Goal: Feedback & Contribution: Contribute content

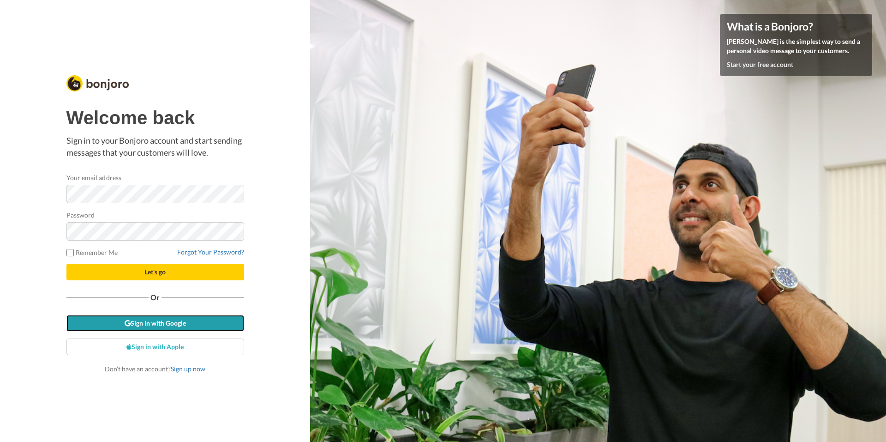
click at [184, 326] on link "Sign in with Google" at bounding box center [155, 323] width 178 height 17
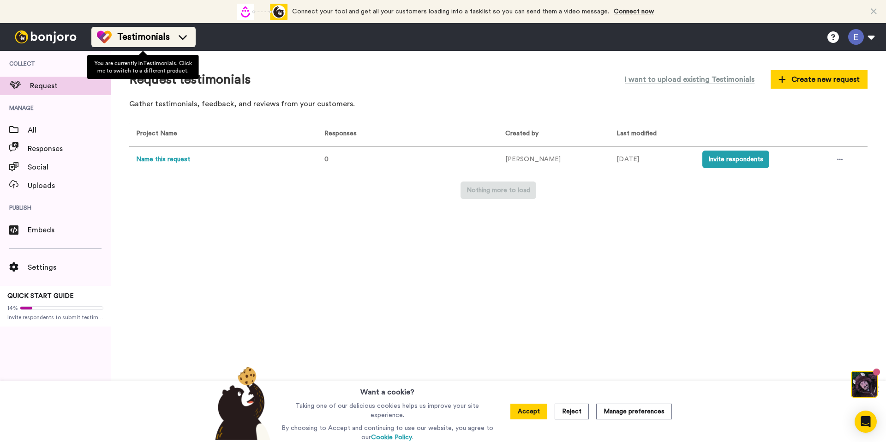
click at [181, 41] on icon at bounding box center [182, 36] width 15 height 9
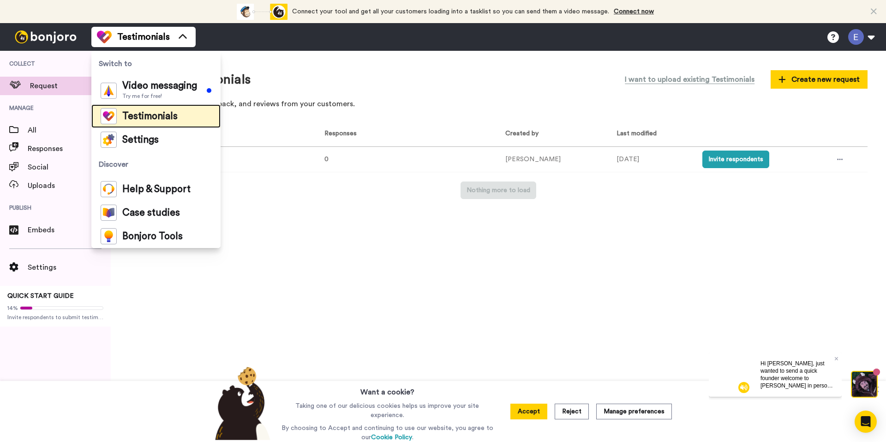
click at [146, 123] on div "Testimonials" at bounding box center [139, 116] width 77 height 16
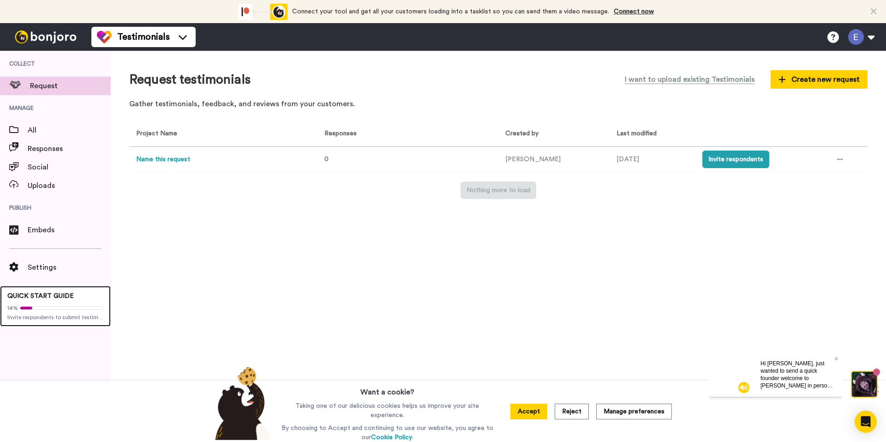
click at [47, 310] on div "14%" at bounding box center [55, 307] width 96 height 7
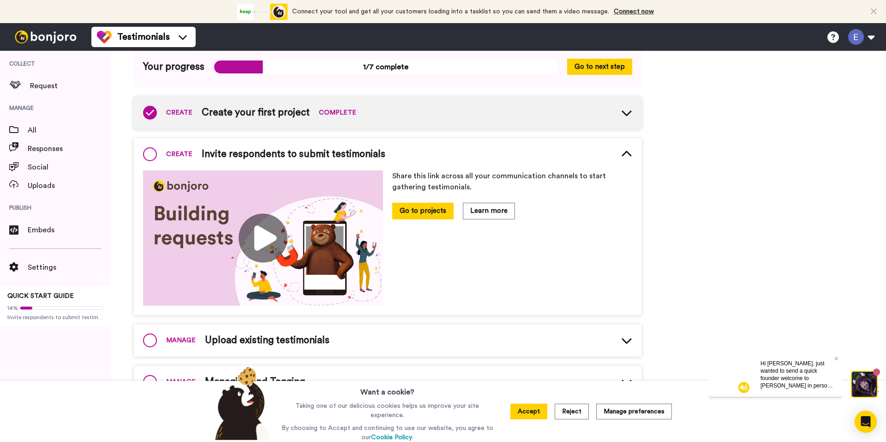
scroll to position [96, 0]
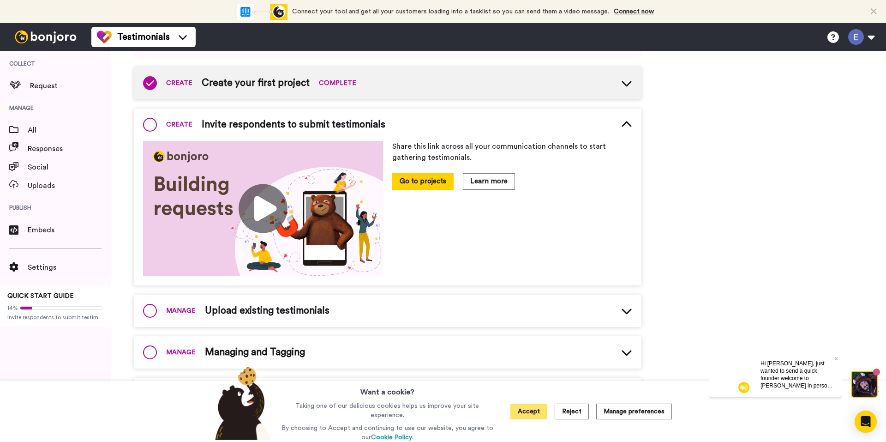
click at [542, 408] on button "Accept" at bounding box center [529, 411] width 37 height 16
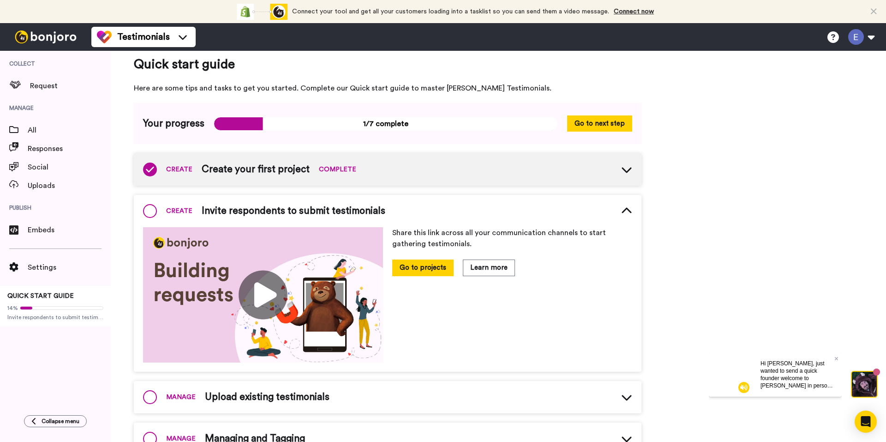
scroll to position [0, 0]
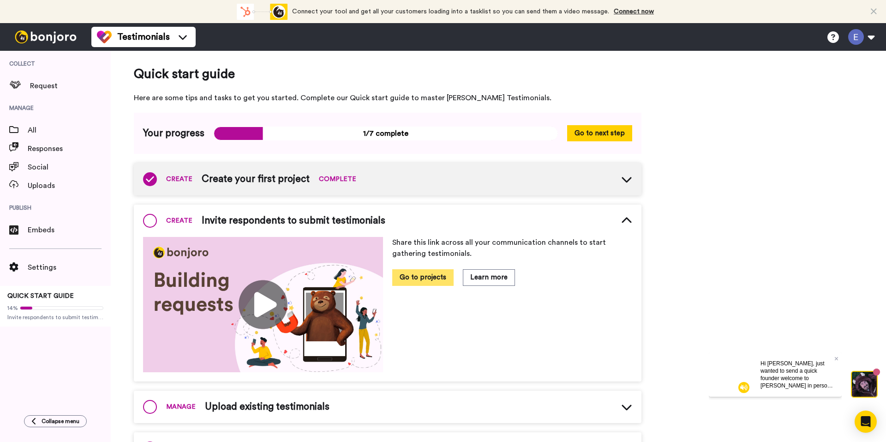
click at [427, 282] on button "Go to projects" at bounding box center [422, 277] width 61 height 16
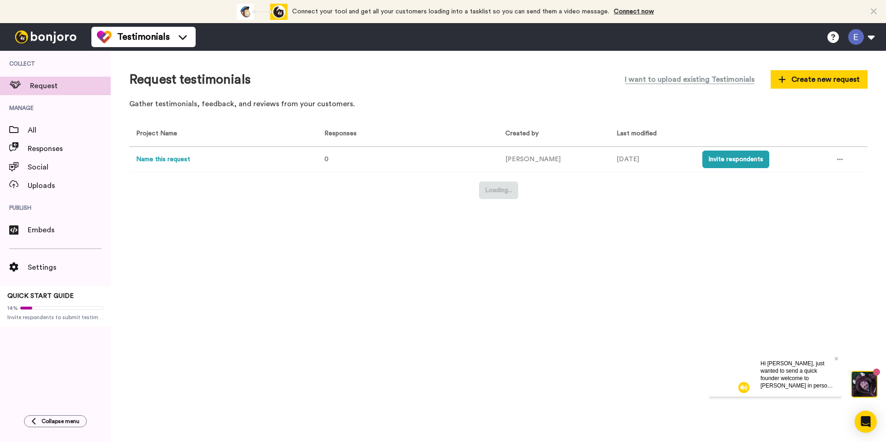
click at [102, 395] on div "Collect Request Manage All Responses Social Uploads Publish Embeds Settings QUI…" at bounding box center [55, 228] width 111 height 355
click at [737, 154] on button "Invite respondents" at bounding box center [736, 159] width 67 height 18
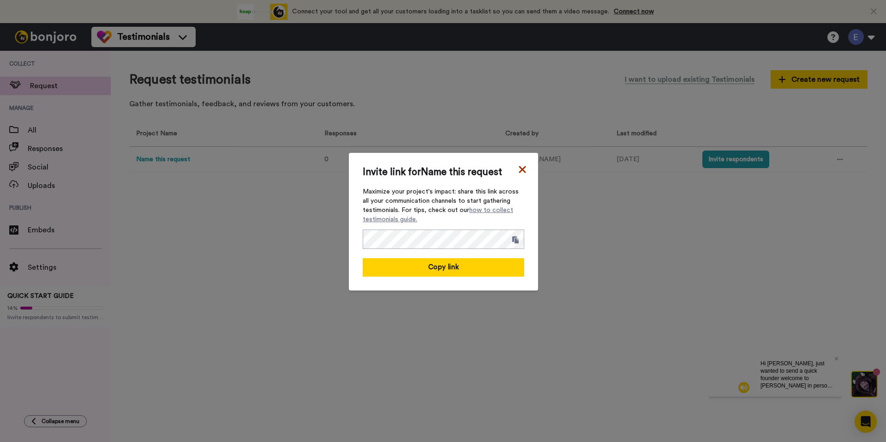
click at [521, 169] on icon at bounding box center [522, 169] width 9 height 11
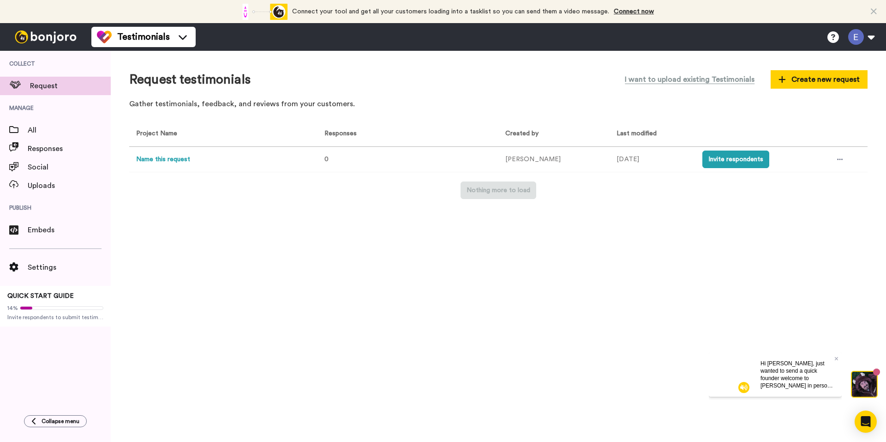
click at [626, 246] on div "Request testimonials I want to upload existing Testimonials Create new request …" at bounding box center [499, 246] width 776 height 391
click at [53, 233] on span "Embeds" at bounding box center [69, 229] width 83 height 11
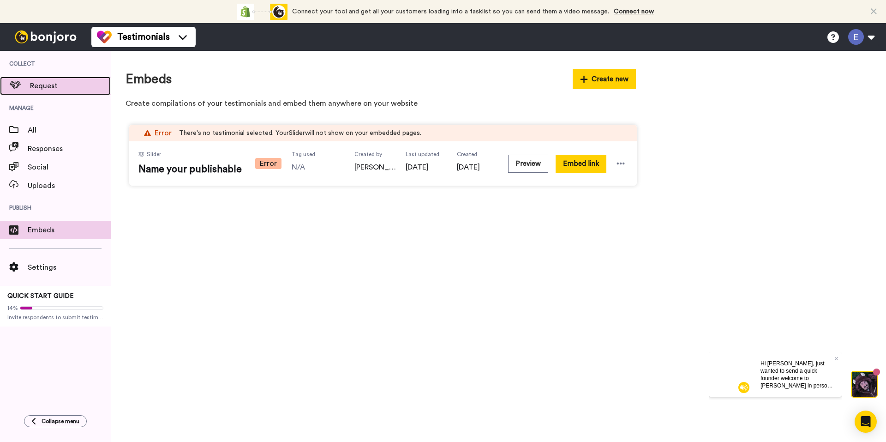
click at [48, 89] on span "Request" at bounding box center [70, 85] width 81 height 11
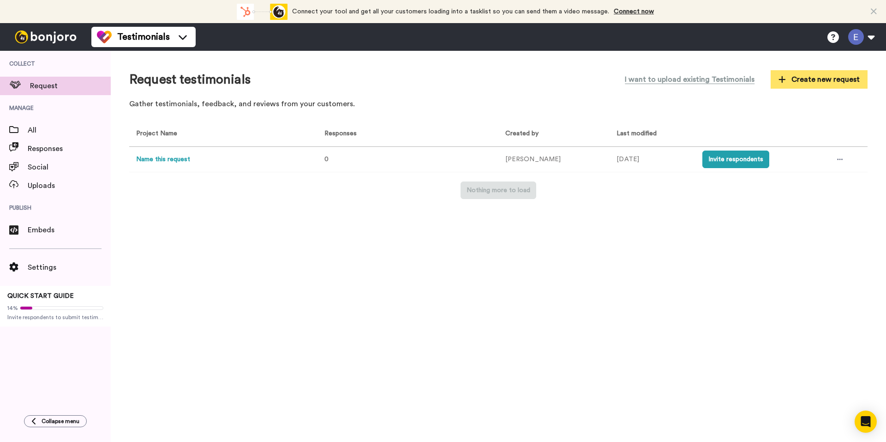
click at [801, 88] on button "Create new request" at bounding box center [819, 79] width 97 height 18
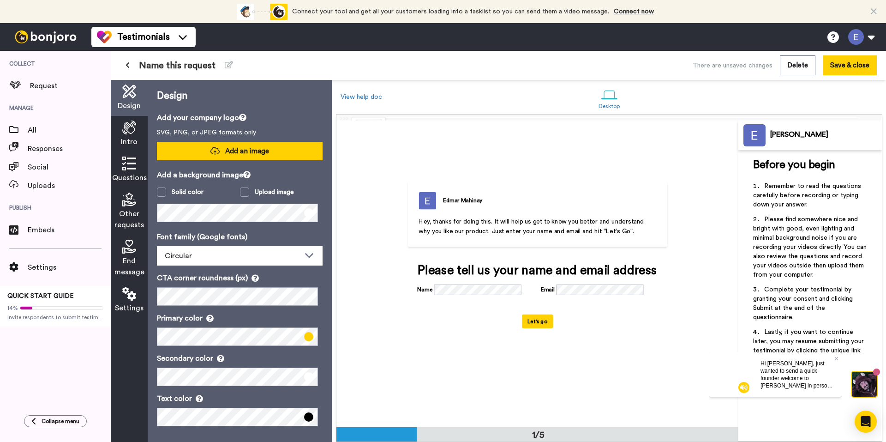
click at [258, 149] on span "Add an image" at bounding box center [247, 151] width 44 height 10
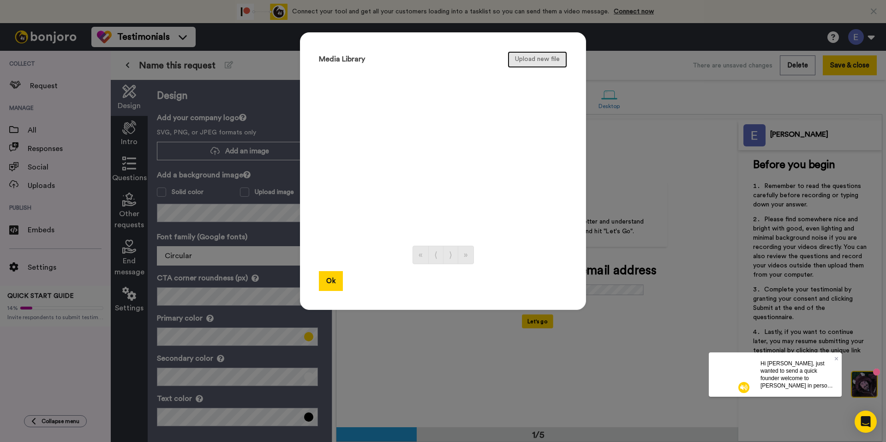
click at [525, 60] on button "Upload new file" at bounding box center [538, 59] width 60 height 17
click at [680, 86] on div "Media Library Upload new file « ⟨ ⟩ » Ok" at bounding box center [443, 221] width 886 height 442
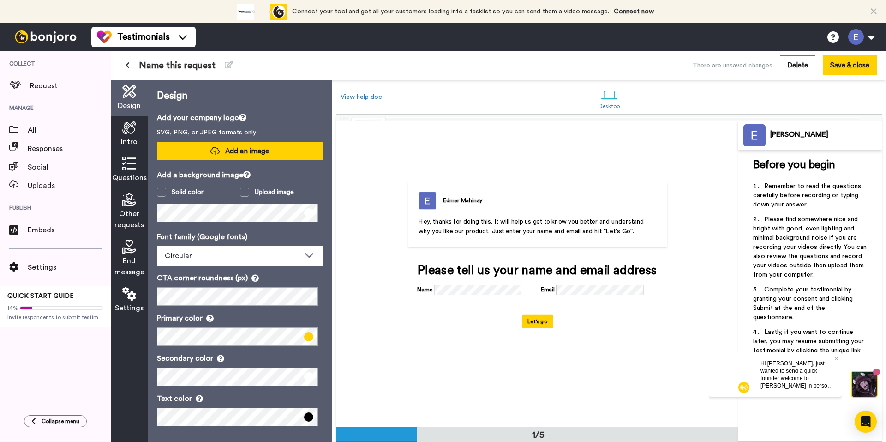
click at [257, 152] on span "Add an image" at bounding box center [247, 151] width 44 height 10
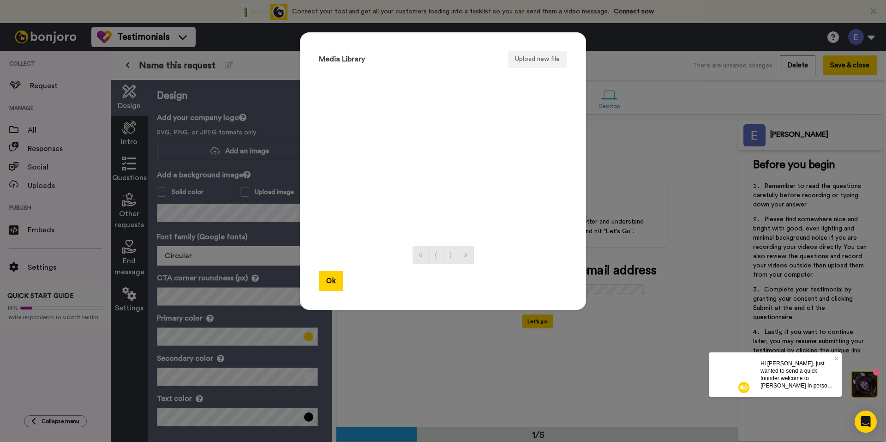
click at [529, 69] on div "Media Library Upload new file « ⟨ ⟩ » Ok" at bounding box center [443, 170] width 286 height 277
click at [530, 60] on button "Upload new file" at bounding box center [538, 59] width 60 height 17
drag, startPoint x: 325, startPoint y: 280, endPoint x: 335, endPoint y: 282, distance: 10.7
click at [325, 280] on button "Ok" at bounding box center [331, 281] width 24 height 20
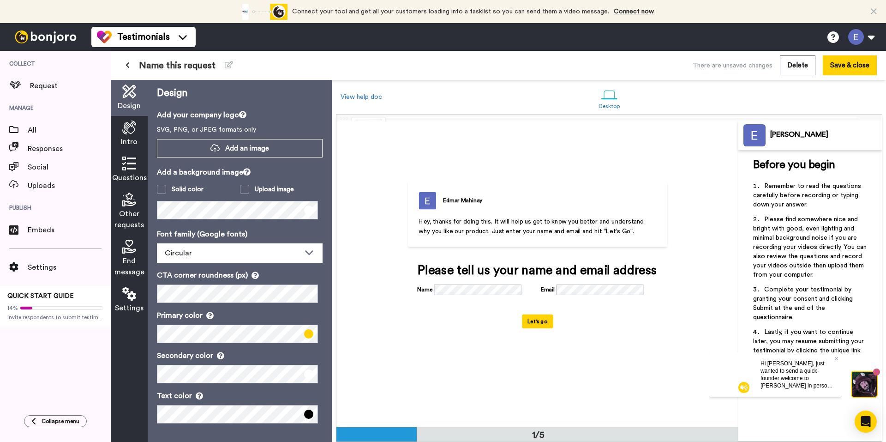
click at [131, 137] on span "Intro" at bounding box center [129, 141] width 17 height 11
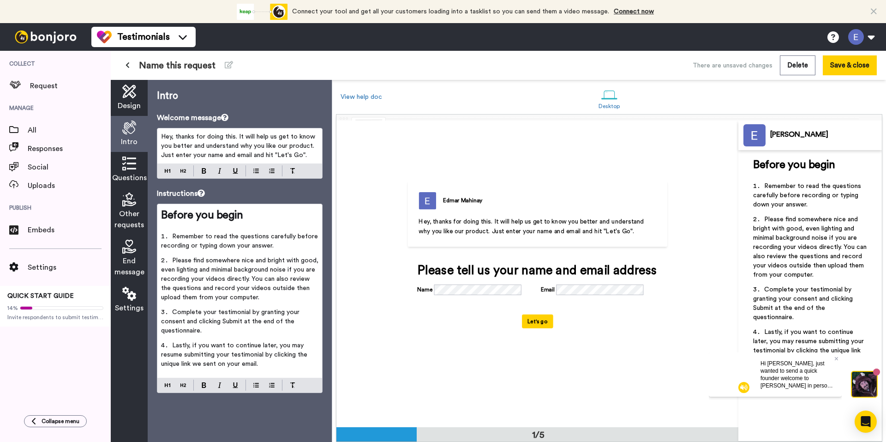
click at [126, 171] on div "Questions" at bounding box center [129, 170] width 37 height 36
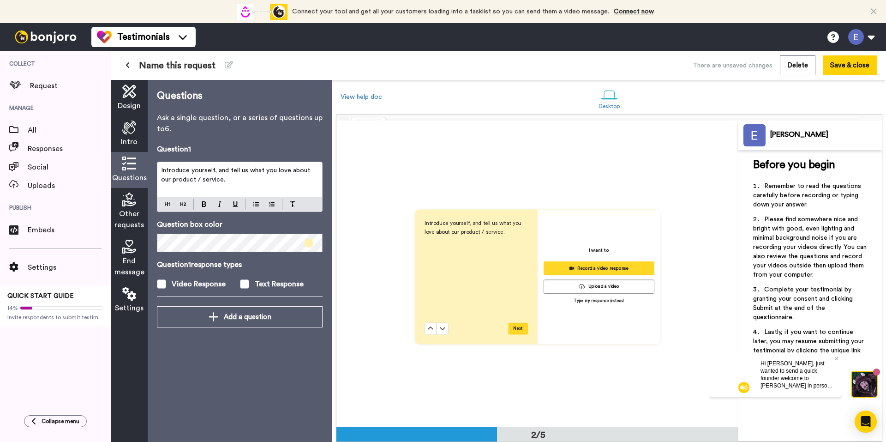
scroll to position [307, 0]
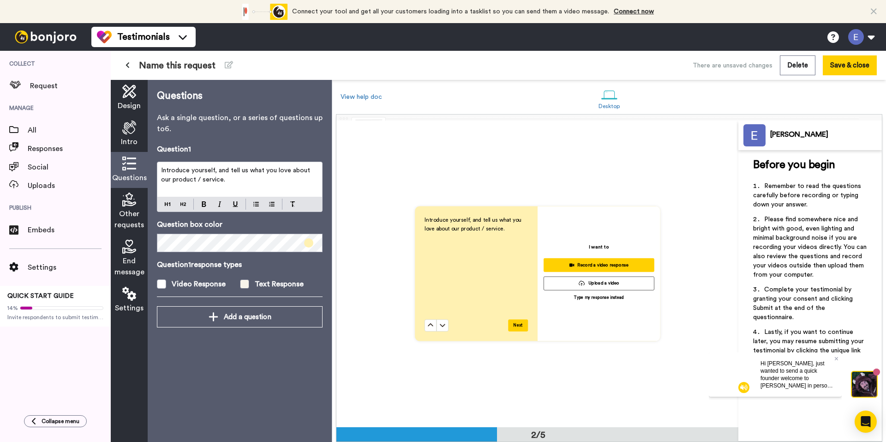
click at [250, 284] on label "Text Response" at bounding box center [281, 283] width 83 height 11
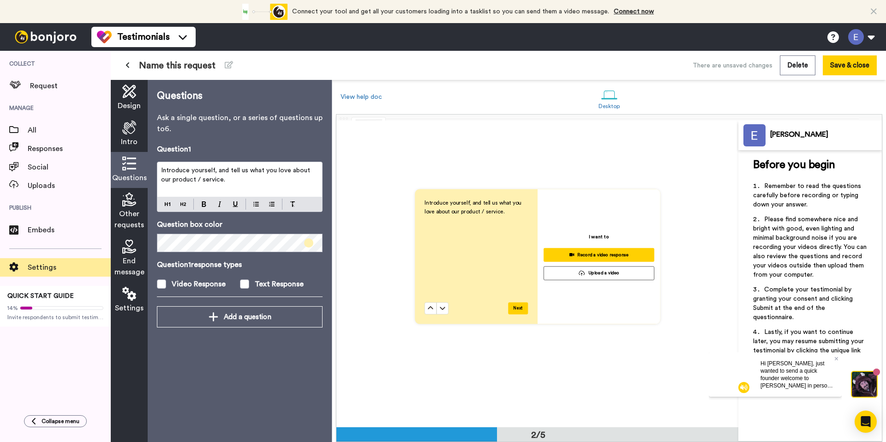
scroll to position [353, 0]
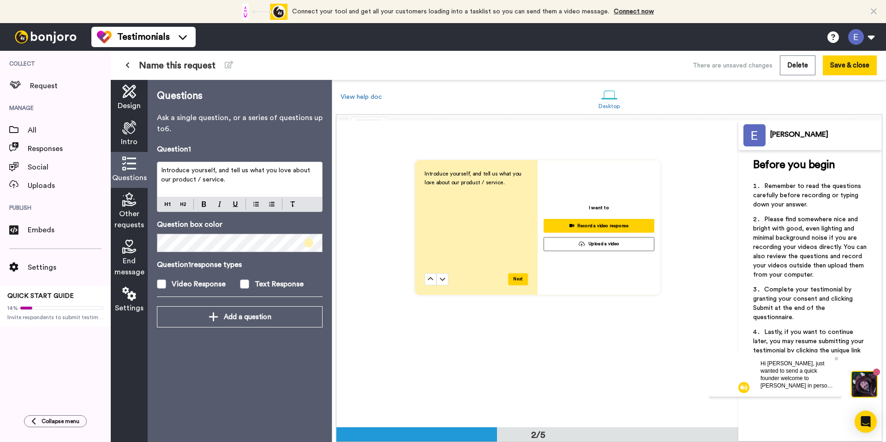
click at [130, 211] on span "Other requests" at bounding box center [129, 219] width 30 height 22
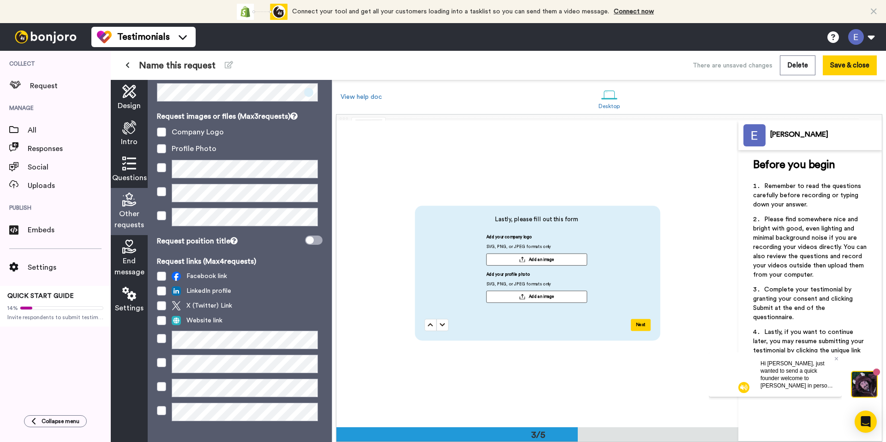
scroll to position [46, 0]
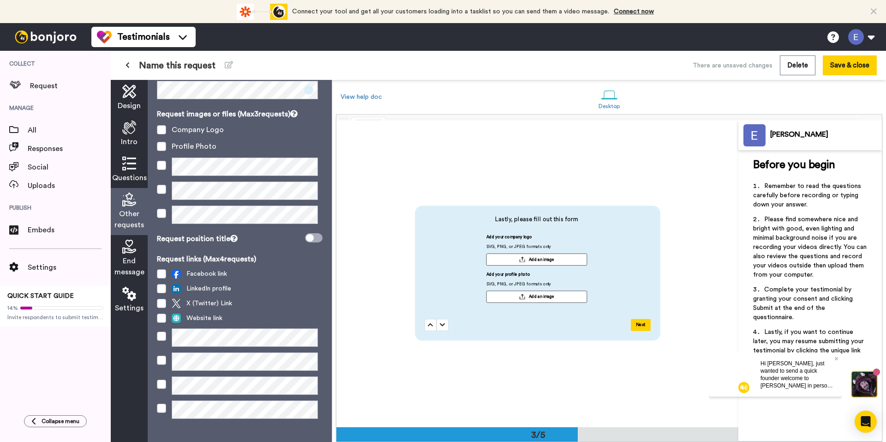
click at [124, 259] on span "End message" at bounding box center [129, 266] width 30 height 22
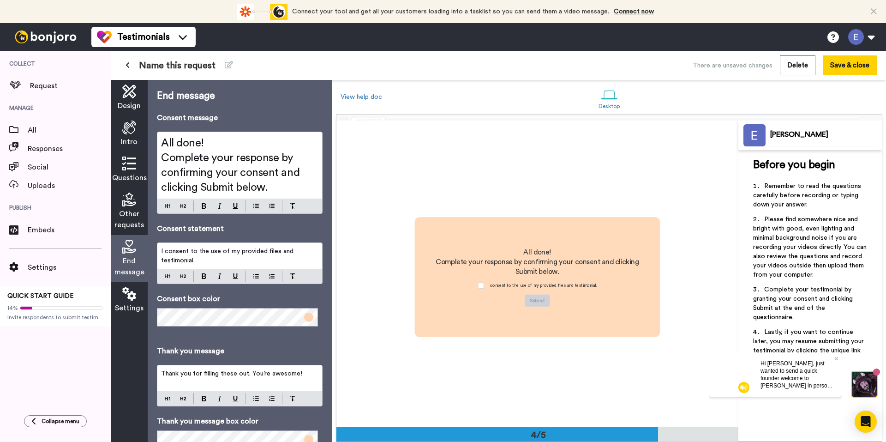
scroll to position [920, 0]
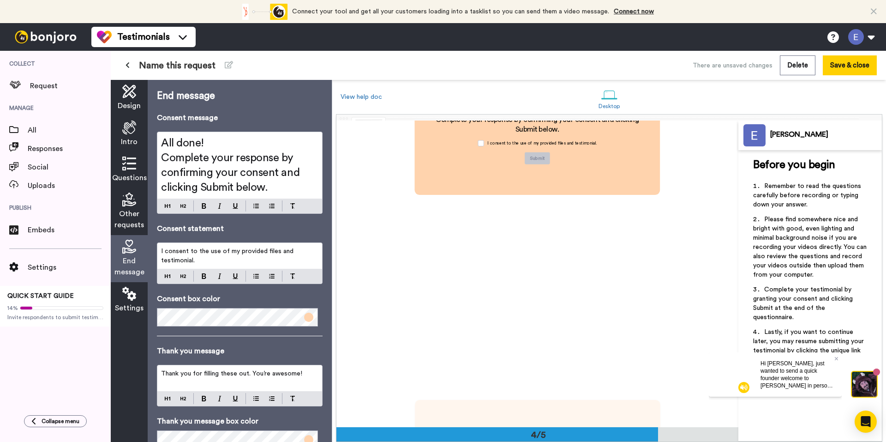
click at [129, 305] on span "Settings" at bounding box center [129, 307] width 29 height 11
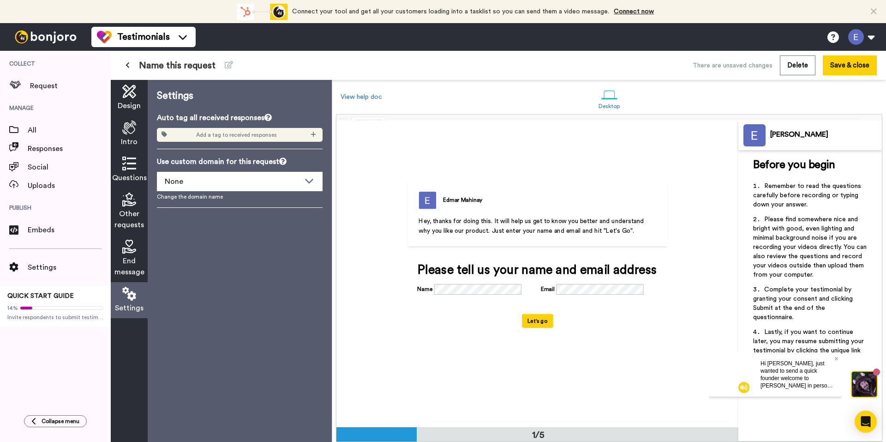
scroll to position [0, 0]
click at [132, 101] on span "Design" at bounding box center [129, 105] width 23 height 11
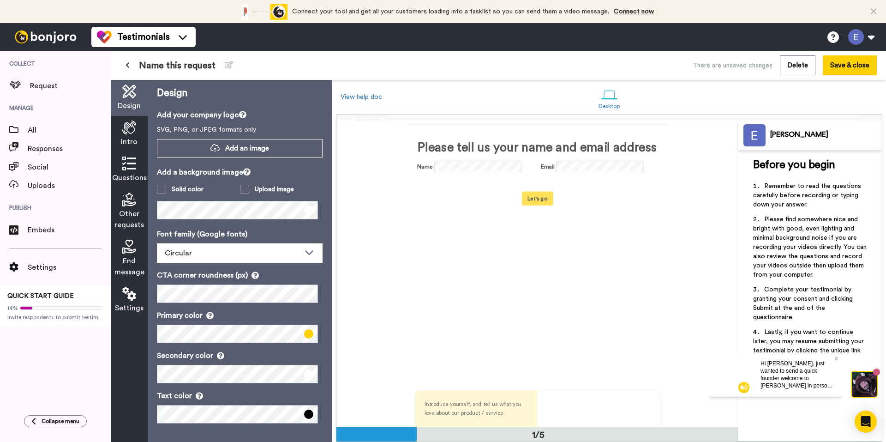
scroll to position [92, 0]
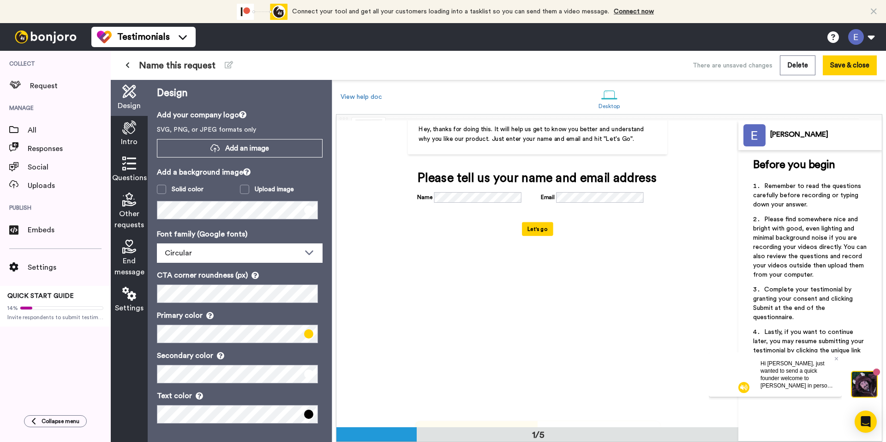
click at [126, 129] on icon at bounding box center [129, 127] width 14 height 14
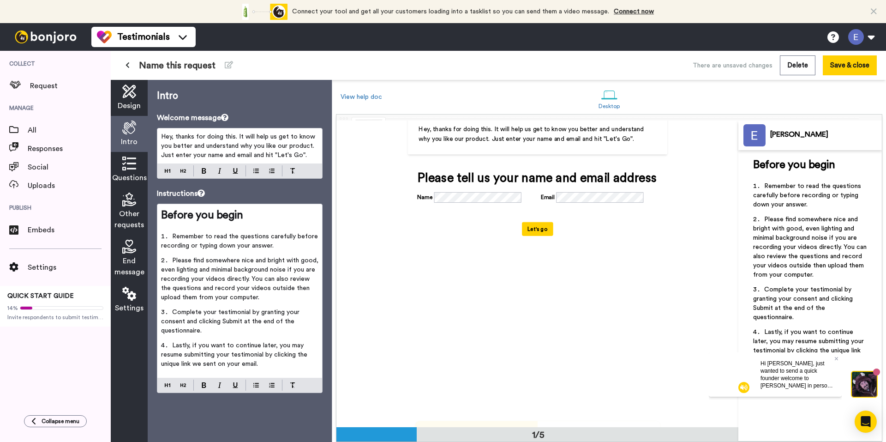
scroll to position [0, 0]
click at [134, 135] on div "Intro" at bounding box center [129, 134] width 37 height 36
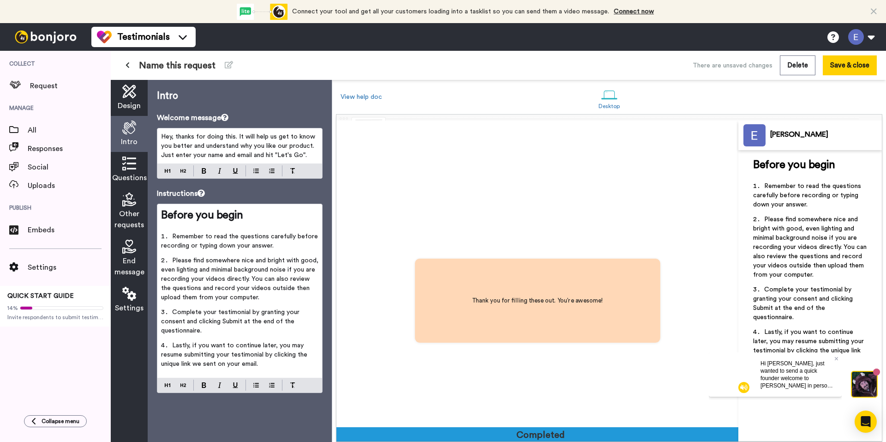
scroll to position [1227, 0]
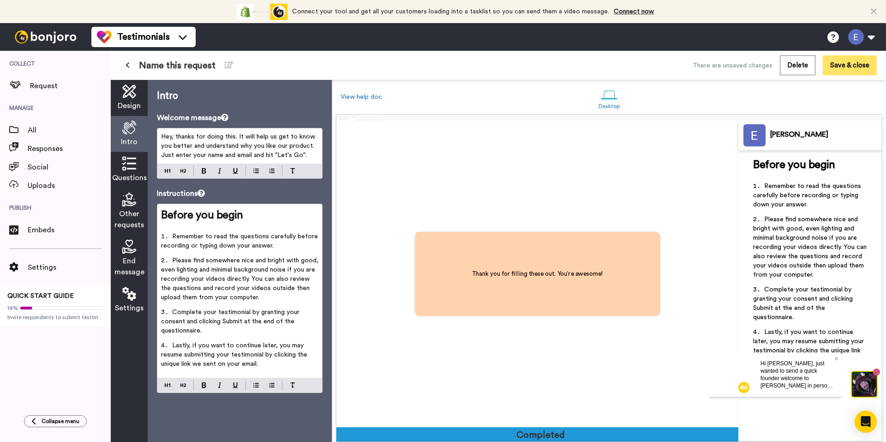
click at [849, 66] on button "Save & close" at bounding box center [850, 65] width 54 height 20
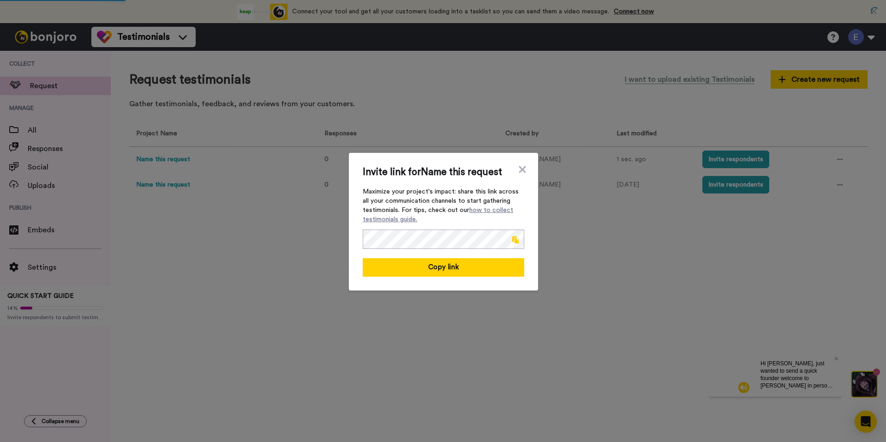
click at [513, 240] on span at bounding box center [515, 239] width 6 height 7
click at [549, 336] on div "Invite link for Name this request Maximize your project's impact: share this li…" at bounding box center [443, 221] width 886 height 442
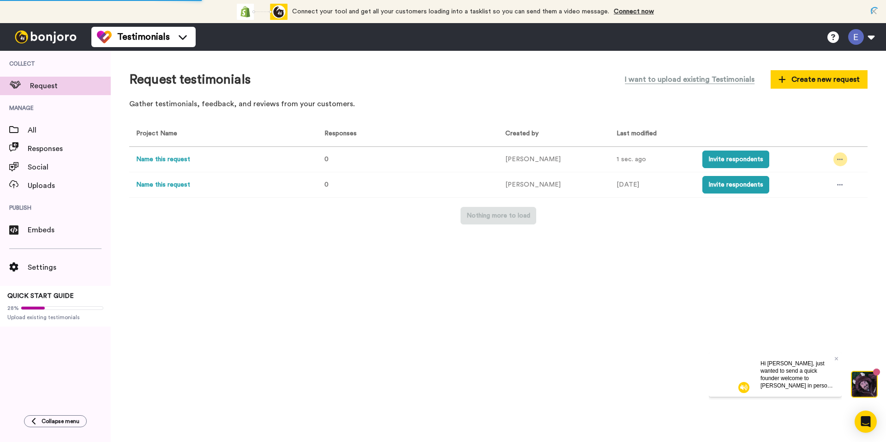
click at [842, 159] on div at bounding box center [841, 159] width 14 height 14
click at [822, 211] on span "Rename" at bounding box center [811, 210] width 23 height 6
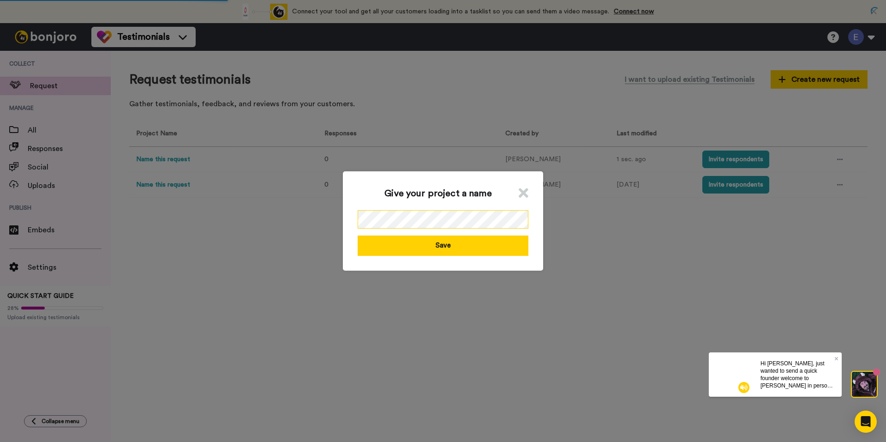
click at [257, 217] on div "Give your project a name Save" at bounding box center [443, 221] width 886 height 442
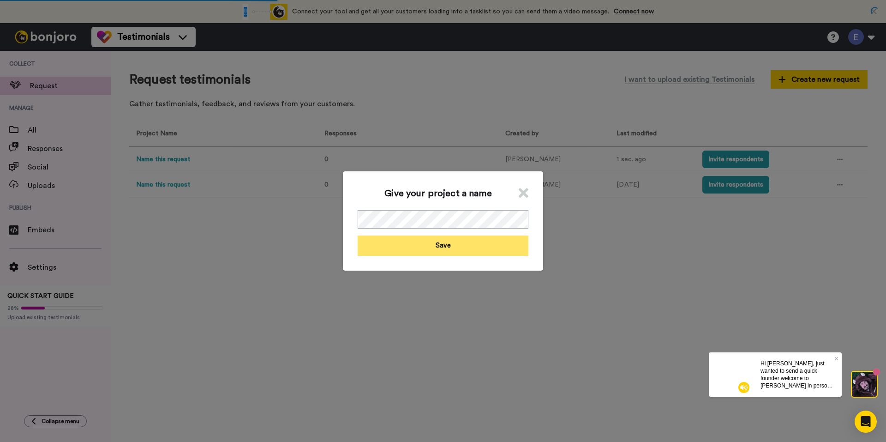
click at [457, 246] on button "Save" at bounding box center [443, 245] width 171 height 20
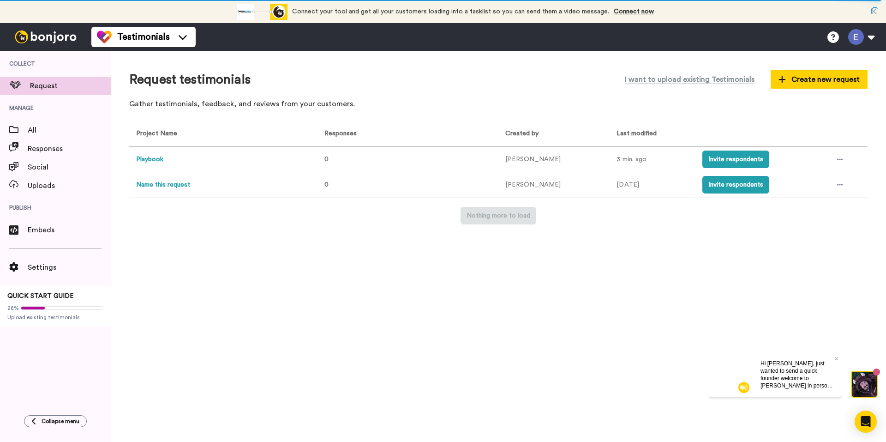
click at [329, 309] on div "Request testimonials I want to upload existing Testimonials Create new request …" at bounding box center [499, 246] width 776 height 391
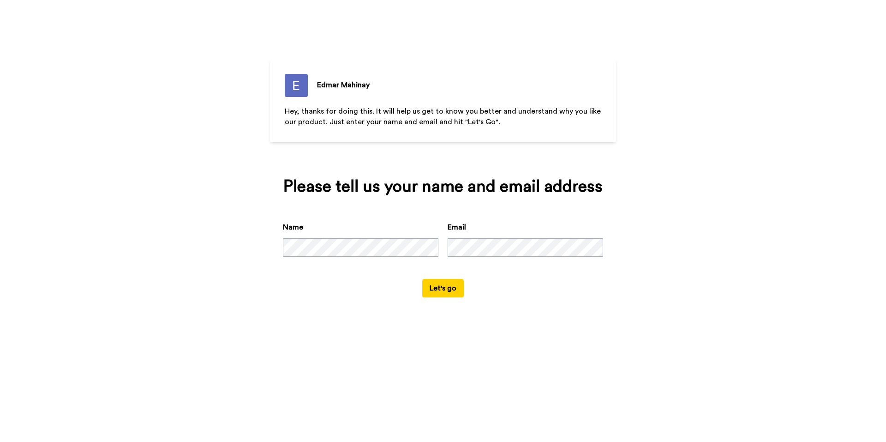
click at [717, 275] on div "[PERSON_NAME] Hey, thanks for doing this. It will help us get to know you bette…" at bounding box center [443, 221] width 886 height 442
click at [443, 287] on button "Let's go" at bounding box center [443, 288] width 42 height 18
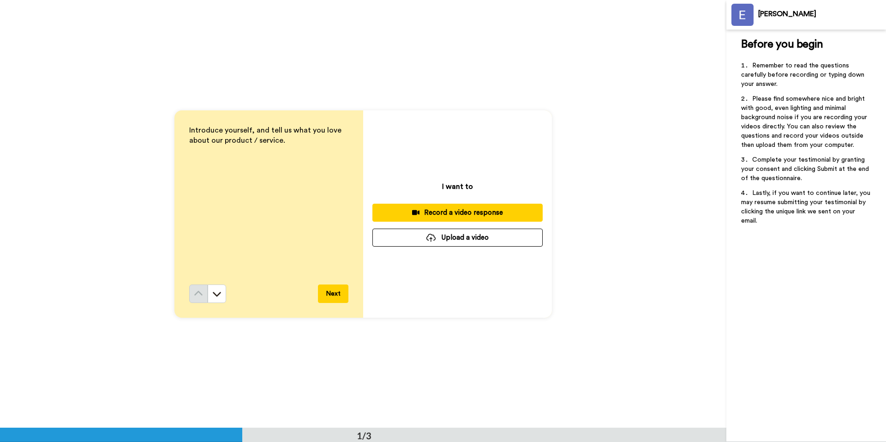
click at [472, 239] on button "Upload a video" at bounding box center [458, 238] width 170 height 18
click at [445, 215] on div "Record a video response" at bounding box center [458, 213] width 156 height 10
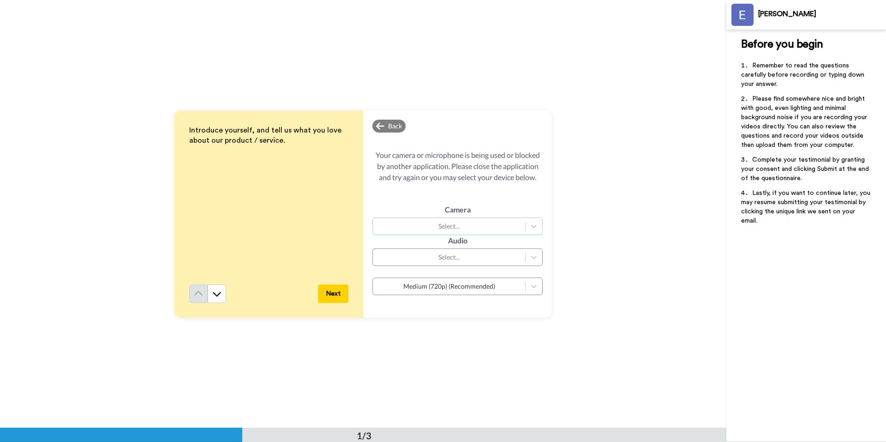
click at [507, 229] on div "Select..." at bounding box center [449, 226] width 143 height 9
click at [457, 248] on div "USB2.0 HD UVC WebCam (2b7e:b685)" at bounding box center [458, 249] width 170 height 17
click at [516, 268] on div "Quality Medium (720p) (Recommended)" at bounding box center [458, 280] width 170 height 29
click at [512, 266] on div "Quality Medium (720p) (Recommended)" at bounding box center [458, 280] width 170 height 29
click at [504, 265] on div "Select..." at bounding box center [458, 257] width 170 height 18
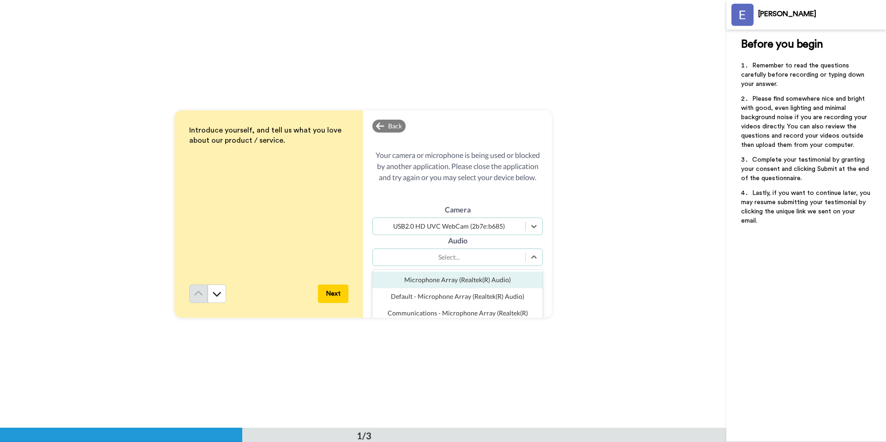
click at [460, 283] on div "Microphone Array (Realtek(R) Audio)" at bounding box center [458, 279] width 170 height 17
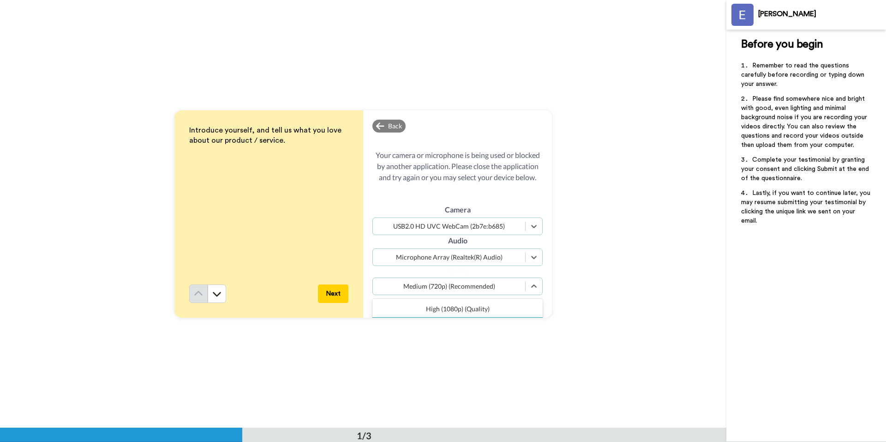
click at [515, 288] on div "Medium (720p) (Recommended)" at bounding box center [449, 286] width 143 height 9
click at [463, 309] on div "High (1080p) (Quality)" at bounding box center [458, 309] width 170 height 17
drag, startPoint x: 332, startPoint y: 301, endPoint x: 355, endPoint y: 298, distance: 23.7
click at [332, 300] on button "Next" at bounding box center [333, 293] width 30 height 18
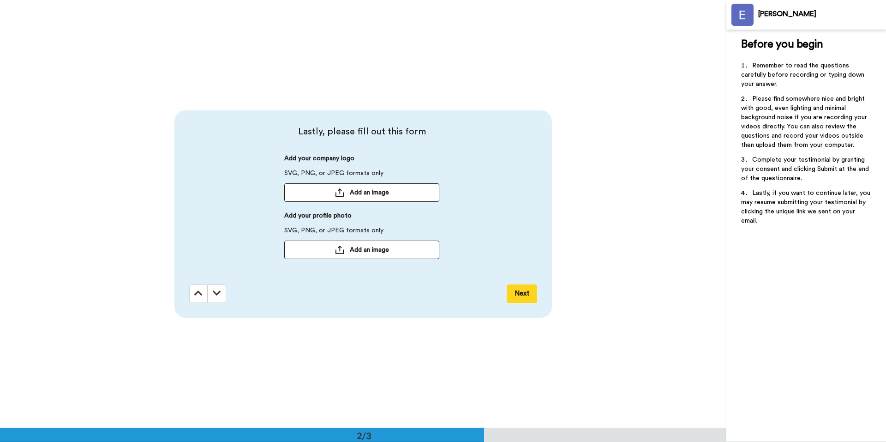
scroll to position [428, 0]
click at [379, 185] on button "Add an image" at bounding box center [361, 192] width 155 height 18
click at [385, 256] on button "Add an image" at bounding box center [361, 249] width 155 height 18
click at [523, 299] on button "Next" at bounding box center [522, 293] width 30 height 18
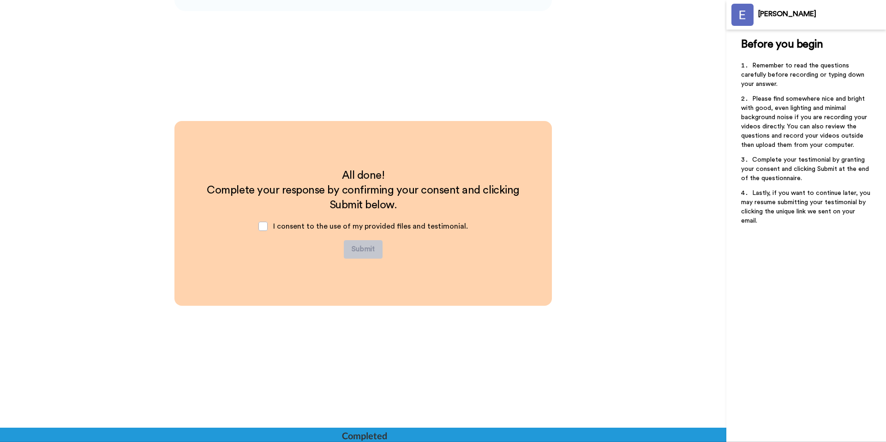
scroll to position [734, 0]
click at [268, 223] on span at bounding box center [263, 226] width 9 height 9
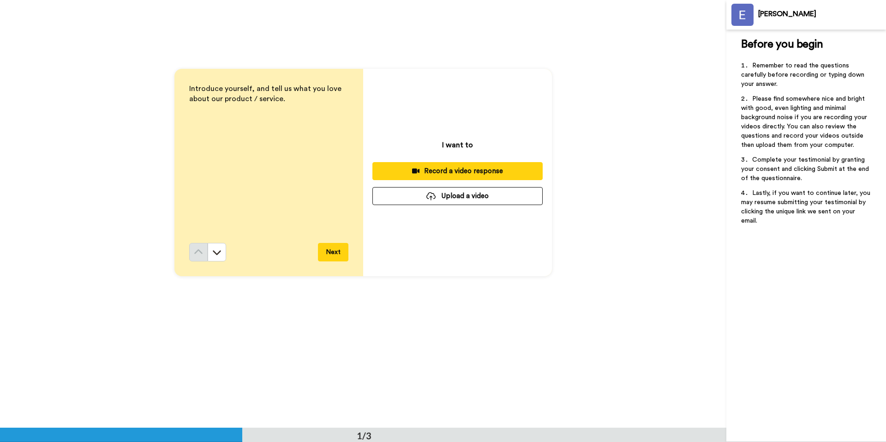
scroll to position [0, 0]
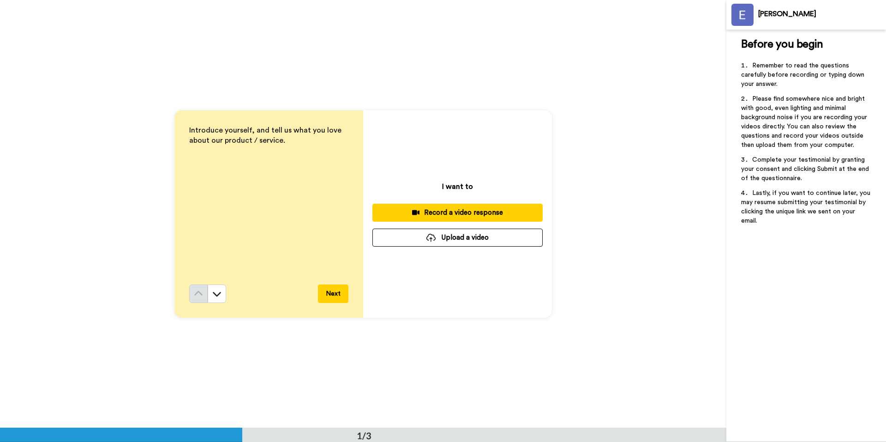
click at [326, 295] on button "Next" at bounding box center [333, 293] width 30 height 18
click at [438, 213] on div "Record a video response" at bounding box center [458, 213] width 156 height 10
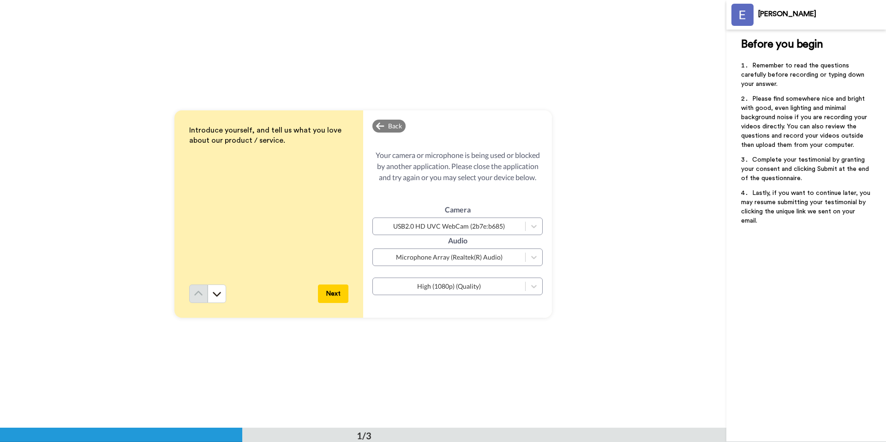
drag, startPoint x: 44, startPoint y: 248, endPoint x: 54, endPoint y: 247, distance: 9.7
click at [45, 248] on div "Introduce yourself, and tell us what you love about our product / service. Next…" at bounding box center [363, 213] width 727 height 427
click at [383, 130] on div "Back" at bounding box center [389, 126] width 33 height 13
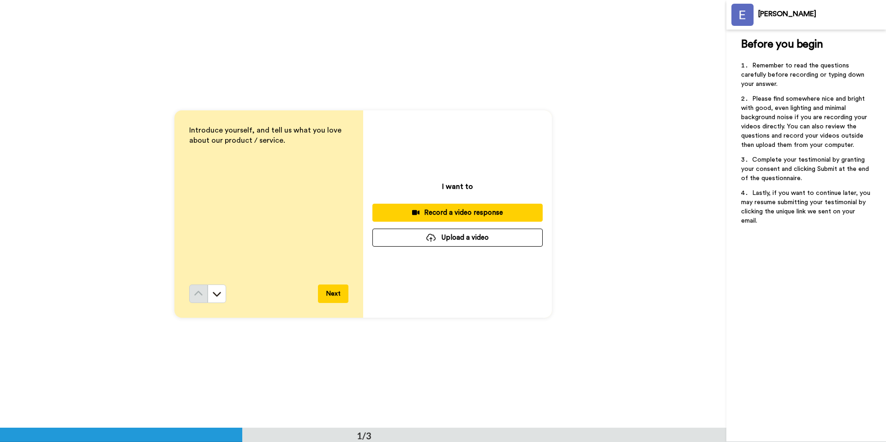
click at [471, 216] on div "Record a video response" at bounding box center [458, 213] width 156 height 10
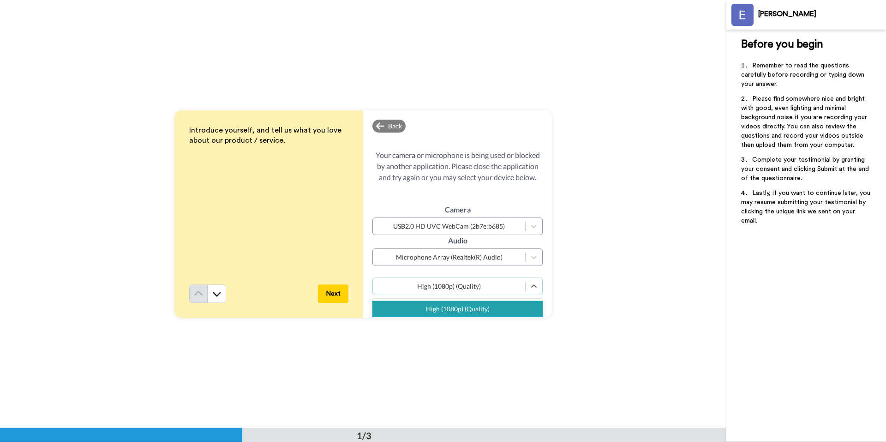
click at [508, 288] on div "High (1080p) (Quality)" at bounding box center [449, 286] width 143 height 9
click at [488, 282] on div "High (1080p) (Quality)" at bounding box center [449, 286] width 143 height 9
click at [478, 289] on div "High (1080p) (Quality)" at bounding box center [449, 286] width 143 height 9
click at [523, 290] on div "High (1080p) (Quality)" at bounding box center [449, 286] width 152 height 11
click at [339, 295] on button "Next" at bounding box center [333, 293] width 30 height 18
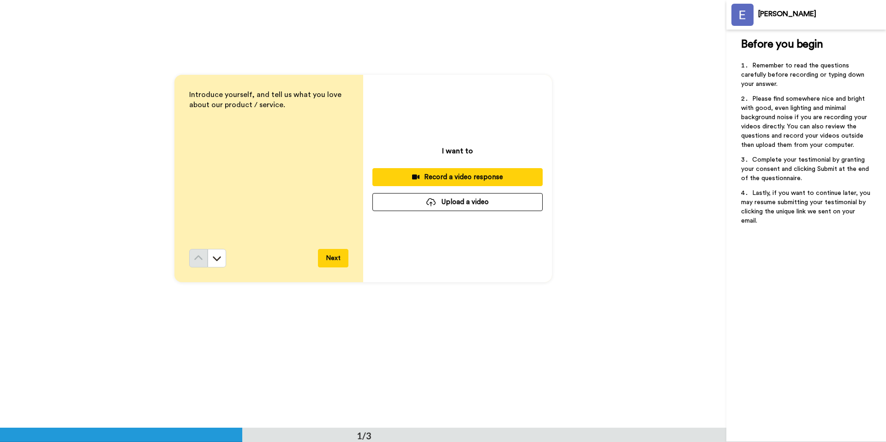
scroll to position [27, 0]
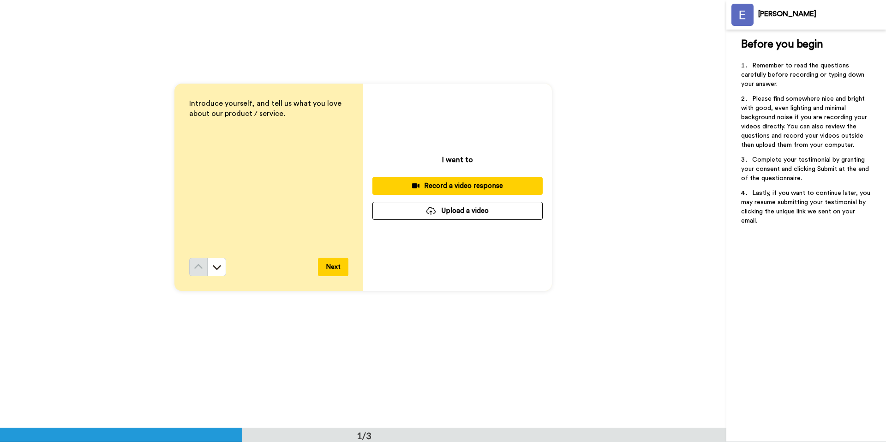
click at [463, 181] on div "Record a video response" at bounding box center [458, 186] width 156 height 10
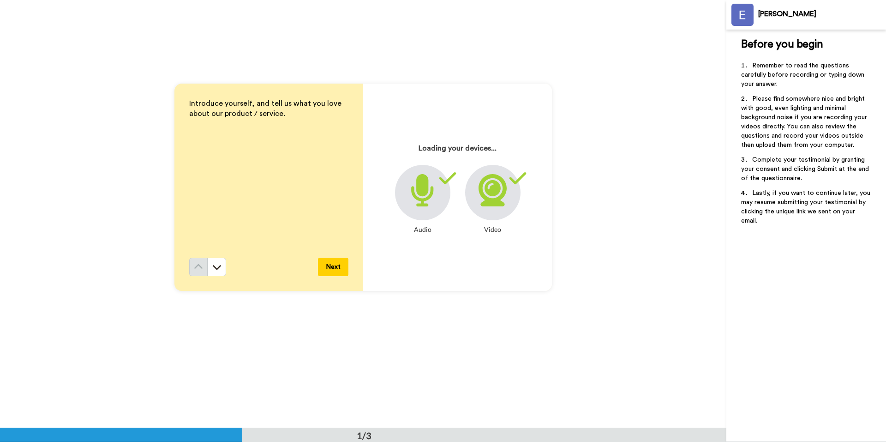
click at [499, 206] on div at bounding box center [492, 192] width 55 height 55
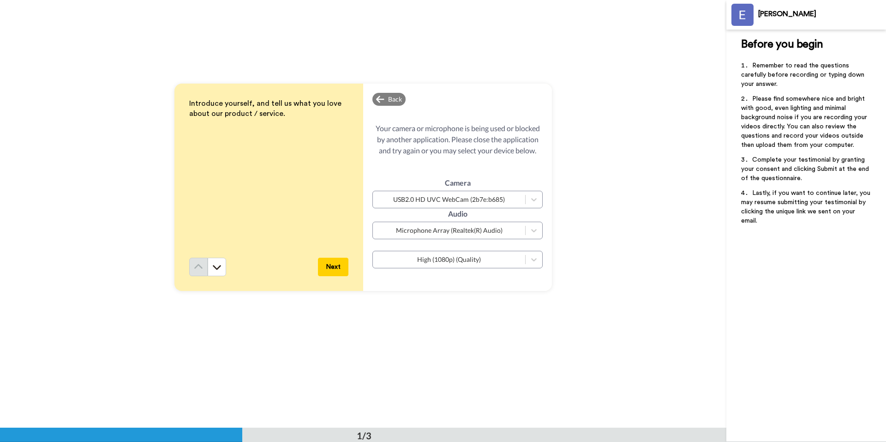
click at [597, 235] on div "Introduce yourself, and tell us what you love about our product / service. Next…" at bounding box center [363, 186] width 727 height 427
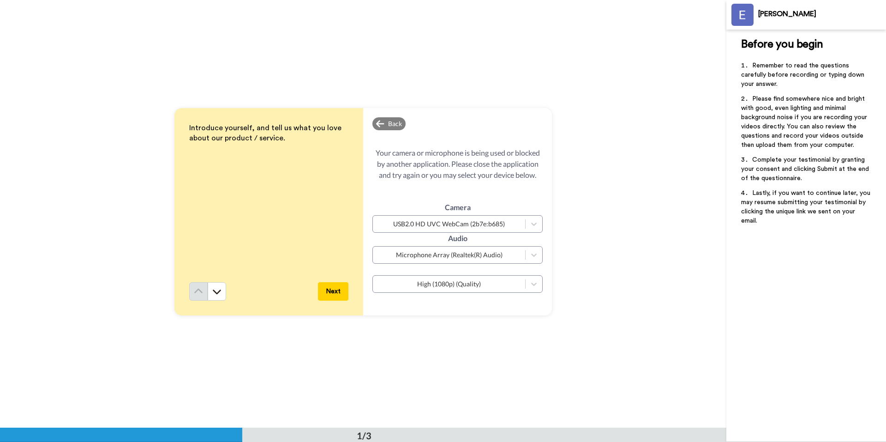
scroll to position [0, 0]
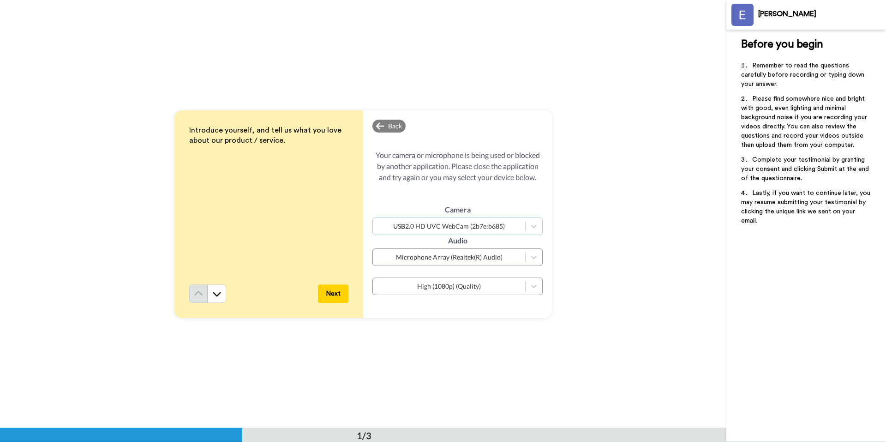
click at [507, 228] on div "USB2.0 HD UVC WebCam (2b7e:b685)" at bounding box center [449, 226] width 143 height 9
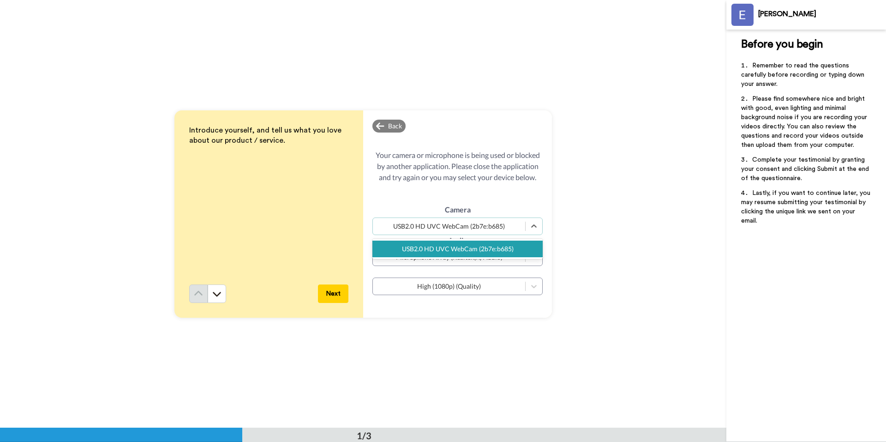
click at [465, 247] on div "USB2.0 HD UVC WebCam (2b7e:b685)" at bounding box center [458, 249] width 170 height 17
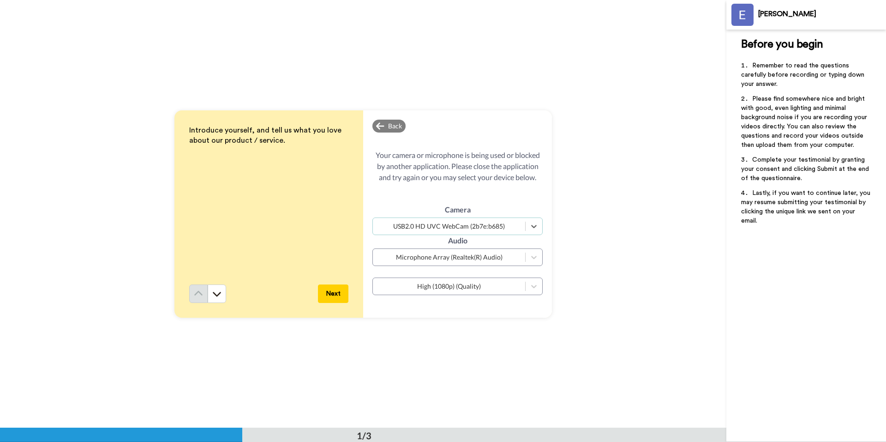
click at [486, 268] on div "Quality High (1080p) (Quality)" at bounding box center [458, 280] width 170 height 29
click at [483, 260] on div "Microphone Array (Realtek(R) Audio)" at bounding box center [449, 257] width 143 height 9
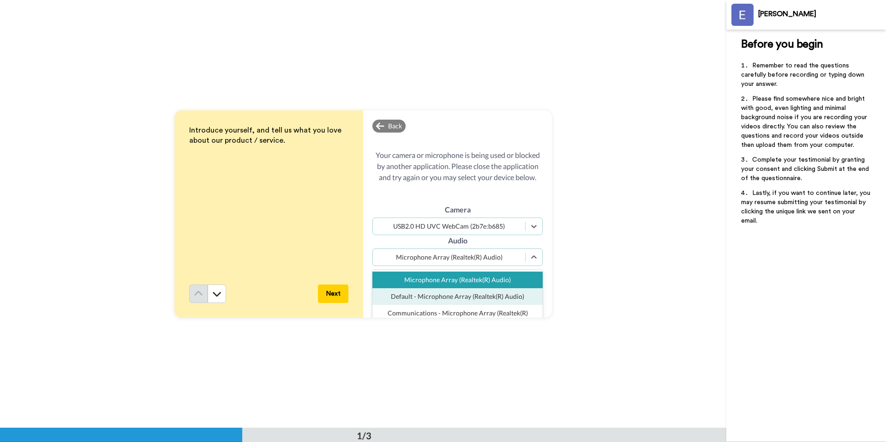
click at [462, 300] on div "Default - Microphone Array (Realtek(R) Audio)" at bounding box center [458, 296] width 170 height 17
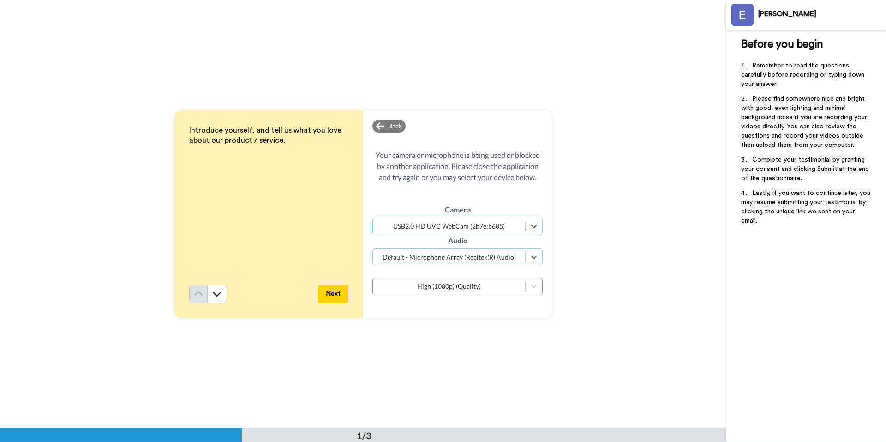
click at [487, 260] on div "Default - Microphone Array (Realtek(R) Audio)" at bounding box center [449, 257] width 143 height 9
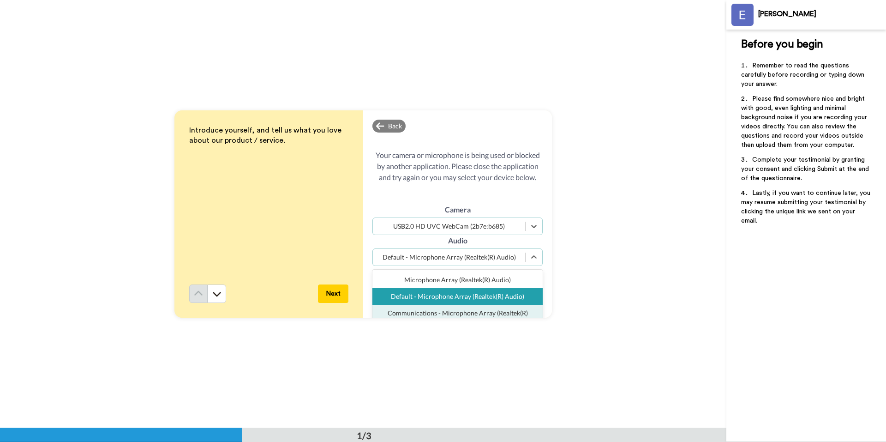
click at [460, 316] on div "Communications - Microphone Array (Realtek(R) Audio)" at bounding box center [458, 318] width 170 height 26
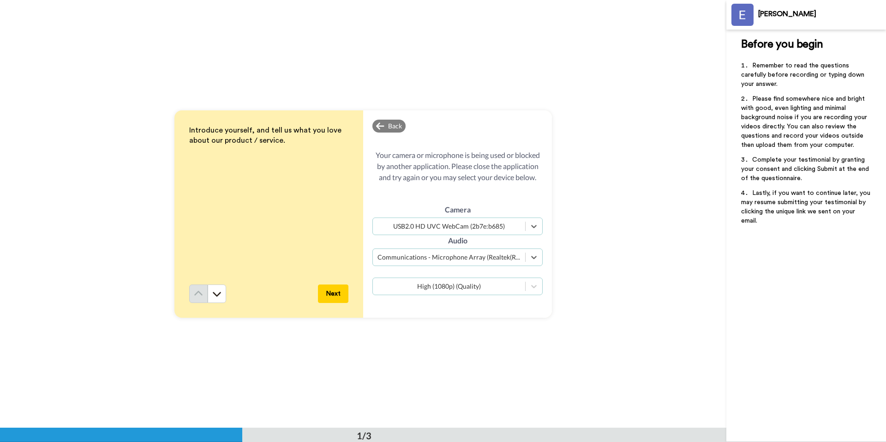
click at [491, 291] on div "High (1080p) (Quality)" at bounding box center [449, 286] width 152 height 11
click at [464, 311] on div "High (1080p) (Quality)" at bounding box center [458, 309] width 170 height 17
drag, startPoint x: 630, startPoint y: 268, endPoint x: 603, endPoint y: 264, distance: 26.6
click at [630, 267] on div "Introduce yourself, and tell us what you love about our product / service. Next…" at bounding box center [363, 213] width 727 height 427
click at [337, 293] on button "Next" at bounding box center [333, 293] width 30 height 18
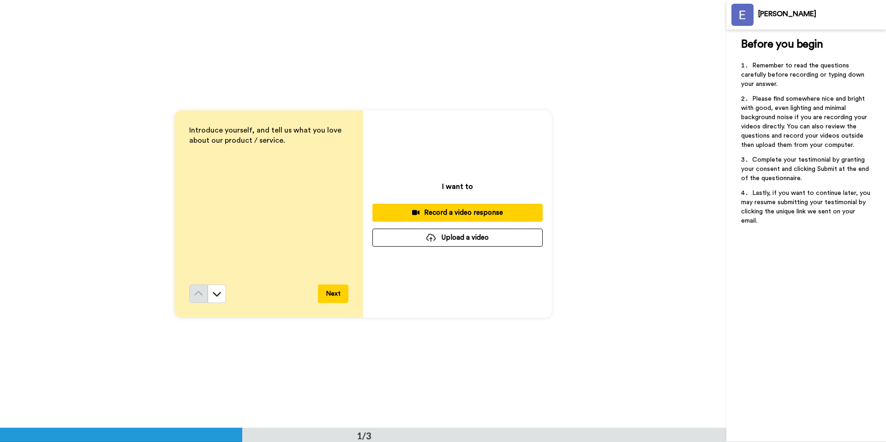
click at [505, 211] on div "Record a video response" at bounding box center [458, 213] width 156 height 10
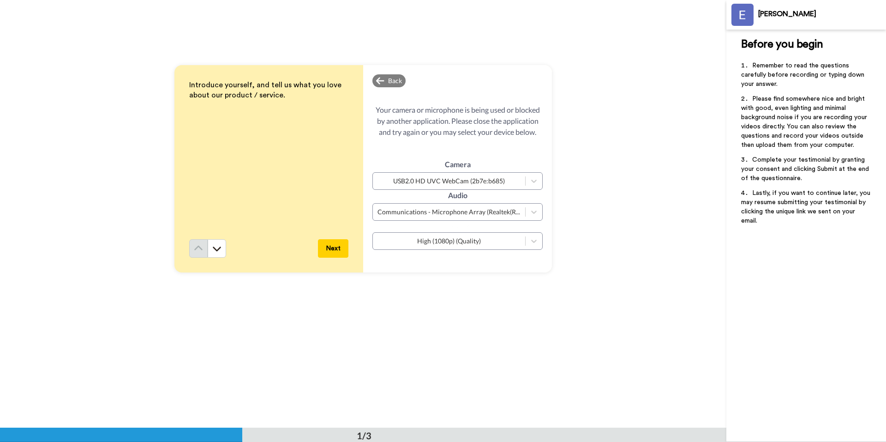
scroll to position [46, 0]
click at [564, 308] on div "Introduce yourself, and tell us what you love about our product / service. Next…" at bounding box center [363, 167] width 727 height 427
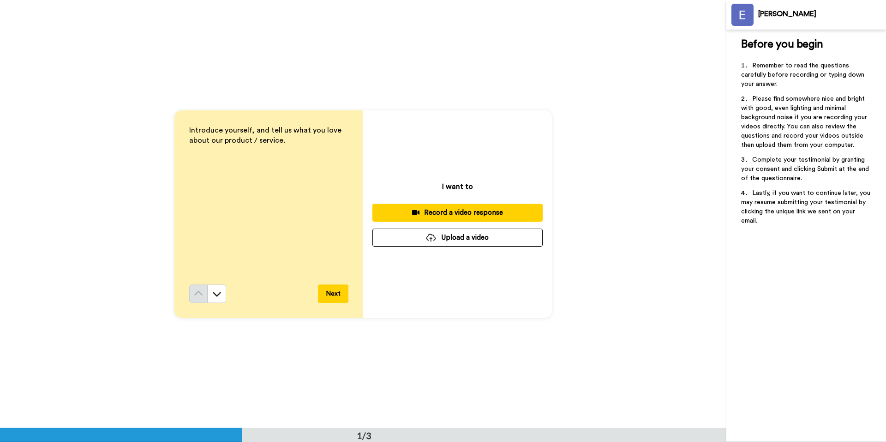
click at [485, 208] on div "Record a video response" at bounding box center [458, 213] width 156 height 10
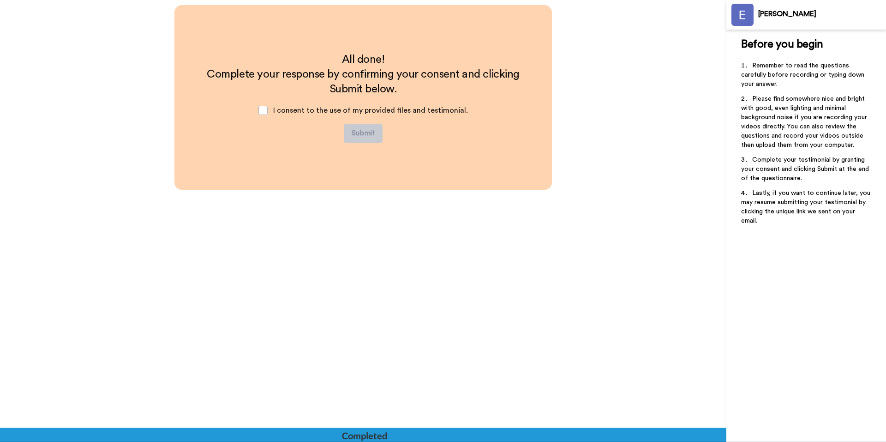
scroll to position [855, 0]
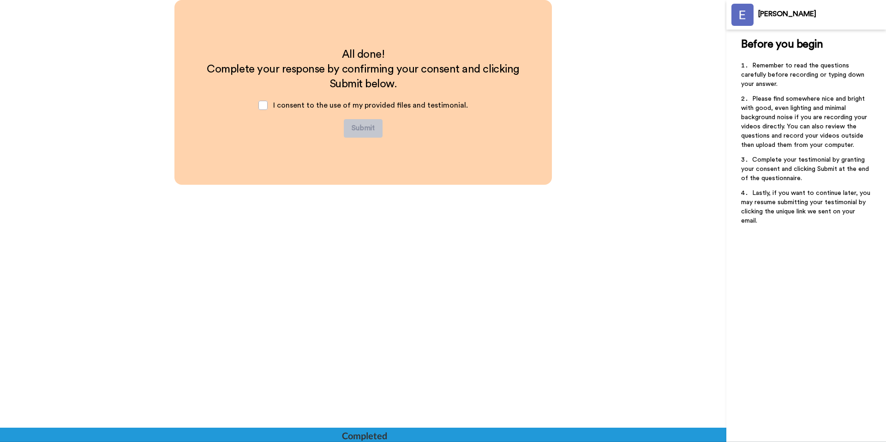
click at [259, 108] on div "I consent to the use of my provided files and testimonial." at bounding box center [363, 105] width 224 height 28
click at [264, 108] on span at bounding box center [263, 105] width 9 height 9
click at [358, 128] on button "Submit" at bounding box center [363, 128] width 39 height 18
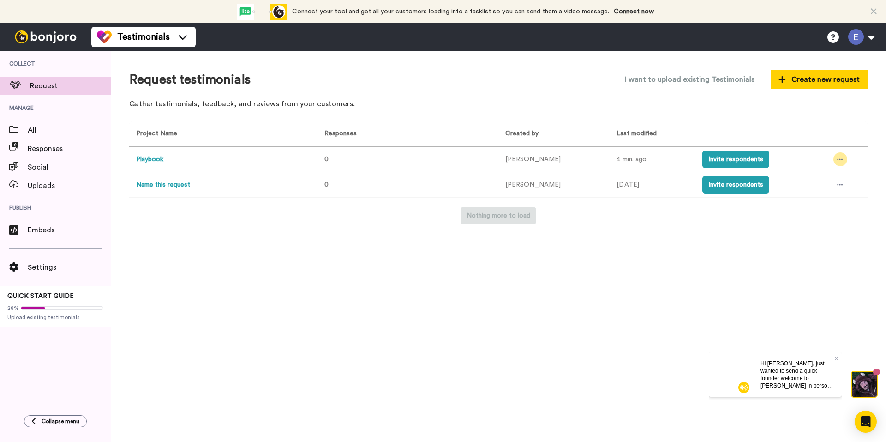
click at [837, 156] on icon at bounding box center [840, 159] width 6 height 6
click at [819, 180] on span "See all responses" at bounding box center [825, 177] width 51 height 6
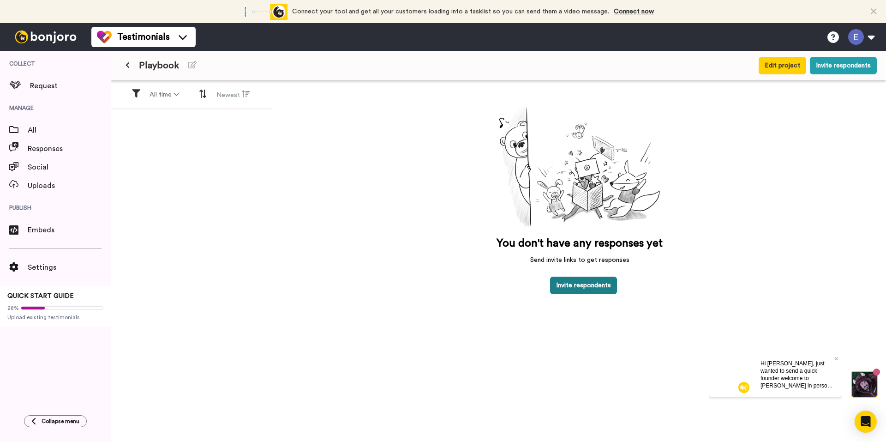
click at [602, 286] on button "Invite respondents" at bounding box center [583, 286] width 67 height 18
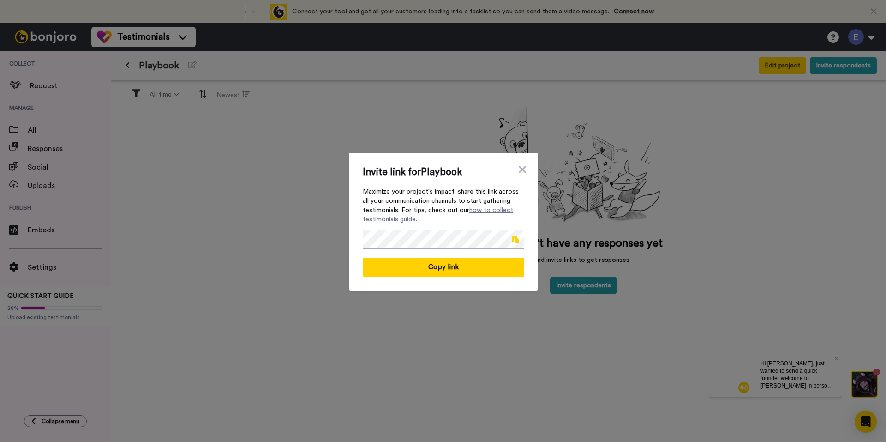
click at [512, 237] on span at bounding box center [515, 239] width 6 height 7
click at [519, 174] on icon at bounding box center [522, 169] width 9 height 11
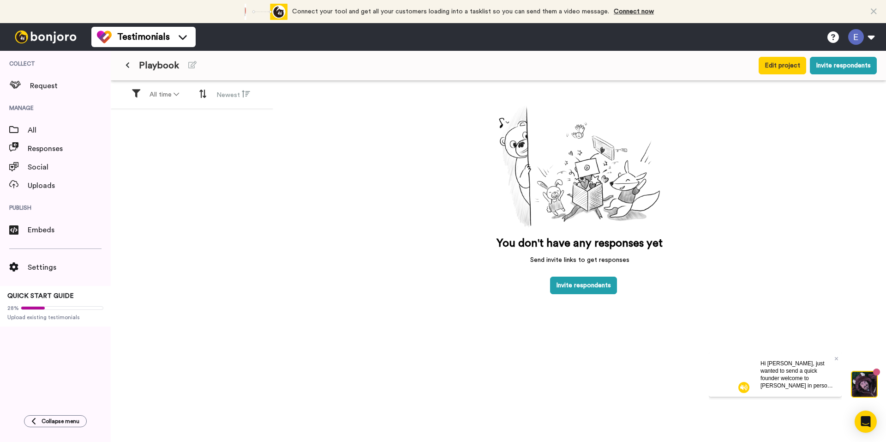
click at [311, 187] on div "You don't have any responses yet Send invite links to get responses Invite resp…" at bounding box center [579, 276] width 613 height 391
click at [127, 65] on icon at bounding box center [128, 65] width 4 height 6
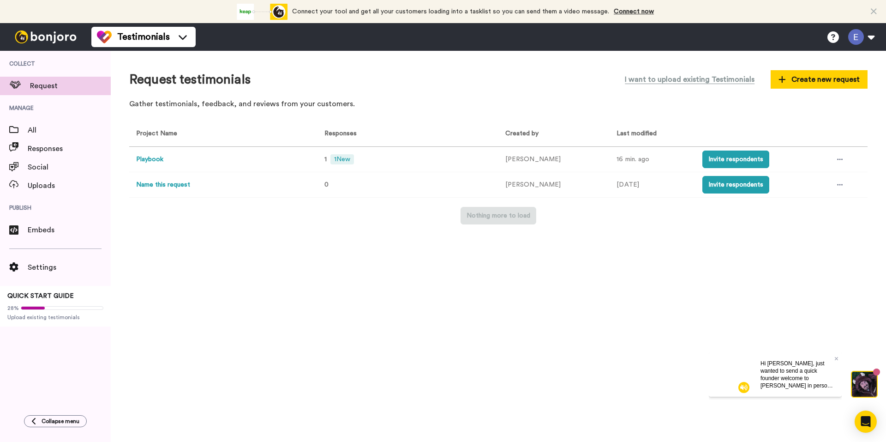
click at [403, 301] on div "Request testimonials I want to upload existing Testimonials Create new request …" at bounding box center [499, 246] width 776 height 391
click at [840, 160] on icon at bounding box center [840, 159] width 6 height 6
click at [600, 374] on div "Request testimonials I want to upload existing Testimonials Create new request …" at bounding box center [499, 246] width 776 height 391
click at [337, 158] on span "1 New" at bounding box center [343, 159] width 24 height 10
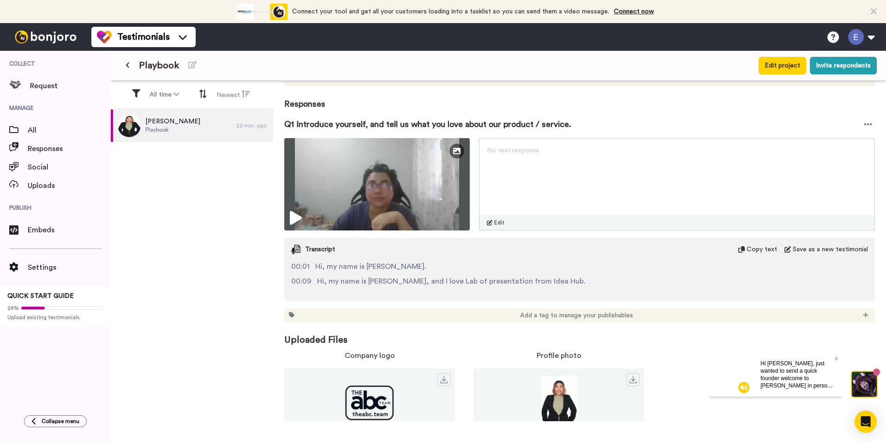
scroll to position [133, 0]
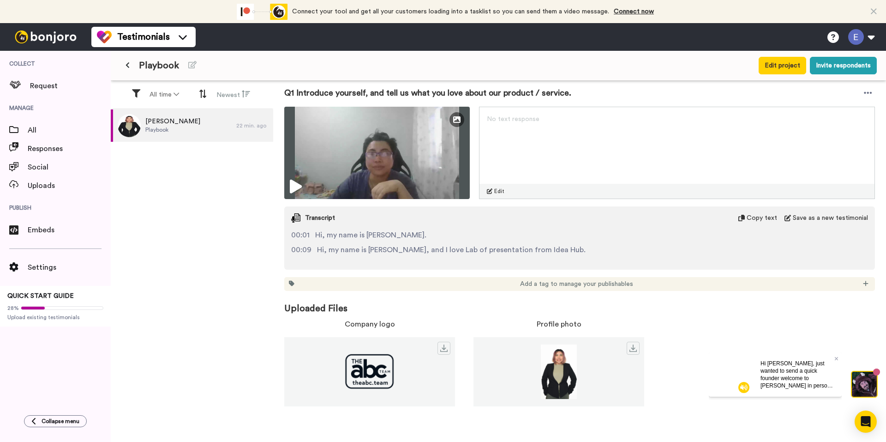
click at [839, 359] on div "Hi [PERSON_NAME], just wanted to send a quick founder welcome to [PERSON_NAME] …" at bounding box center [797, 374] width 89 height 44
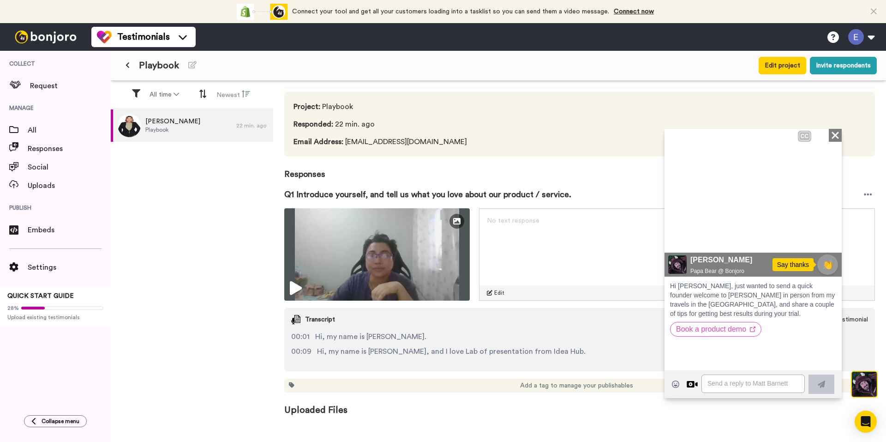
scroll to position [0, 0]
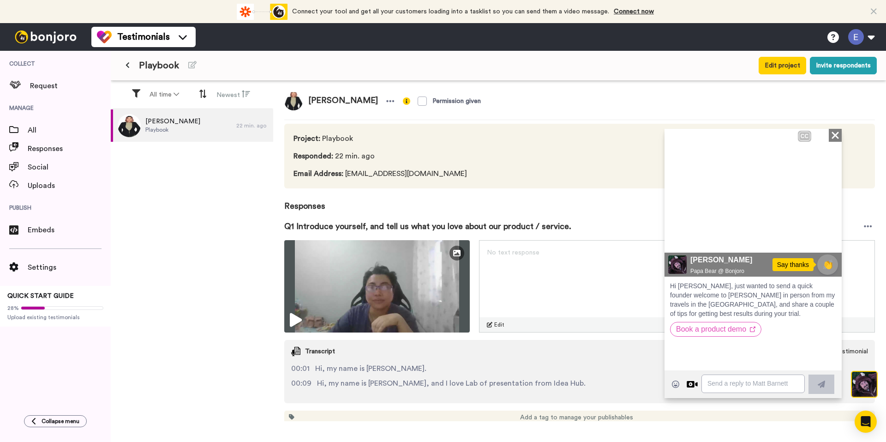
click at [833, 136] on icon "Close" at bounding box center [835, 134] width 9 height 11
